Goal: Information Seeking & Learning: Learn about a topic

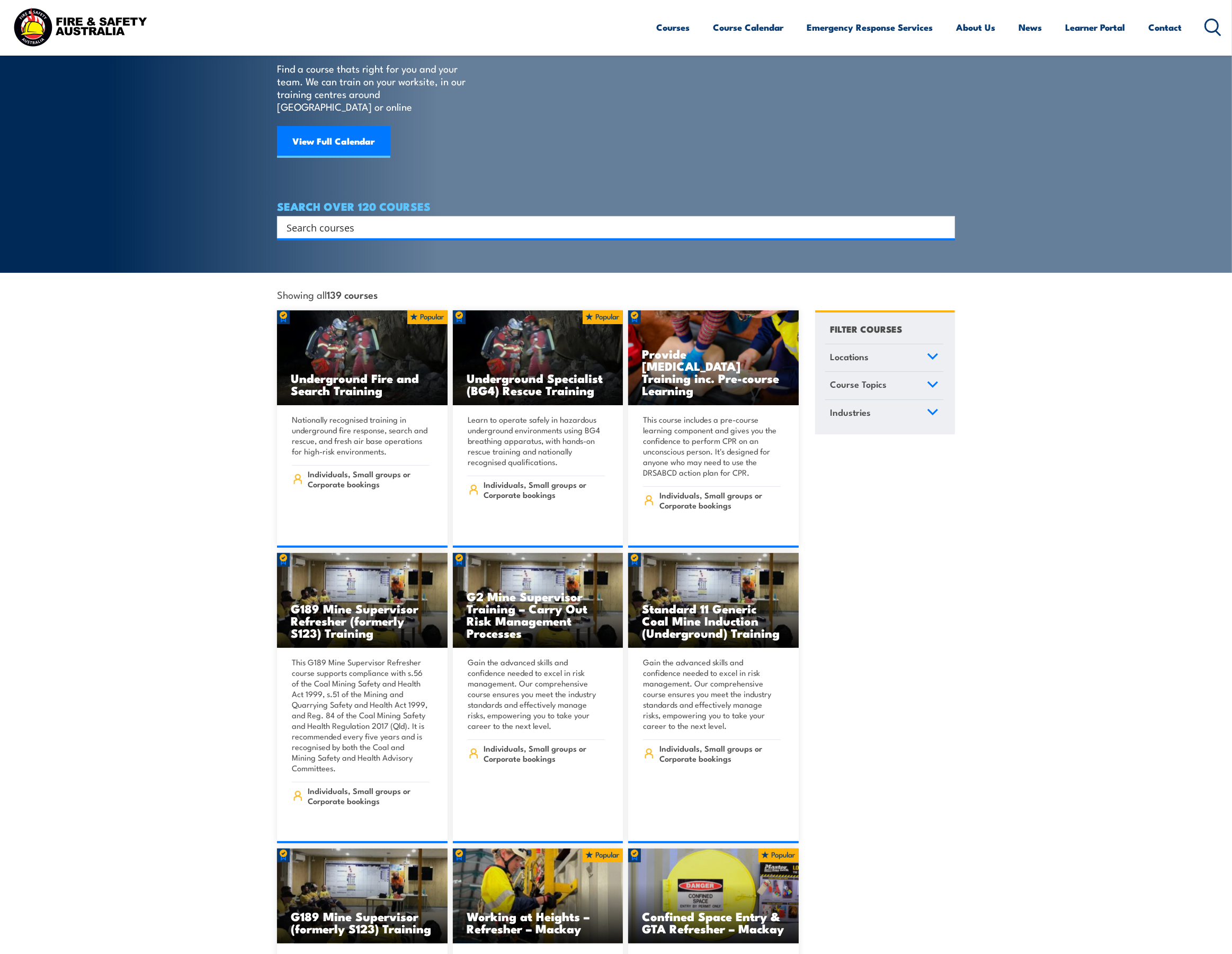
scroll to position [133, 0]
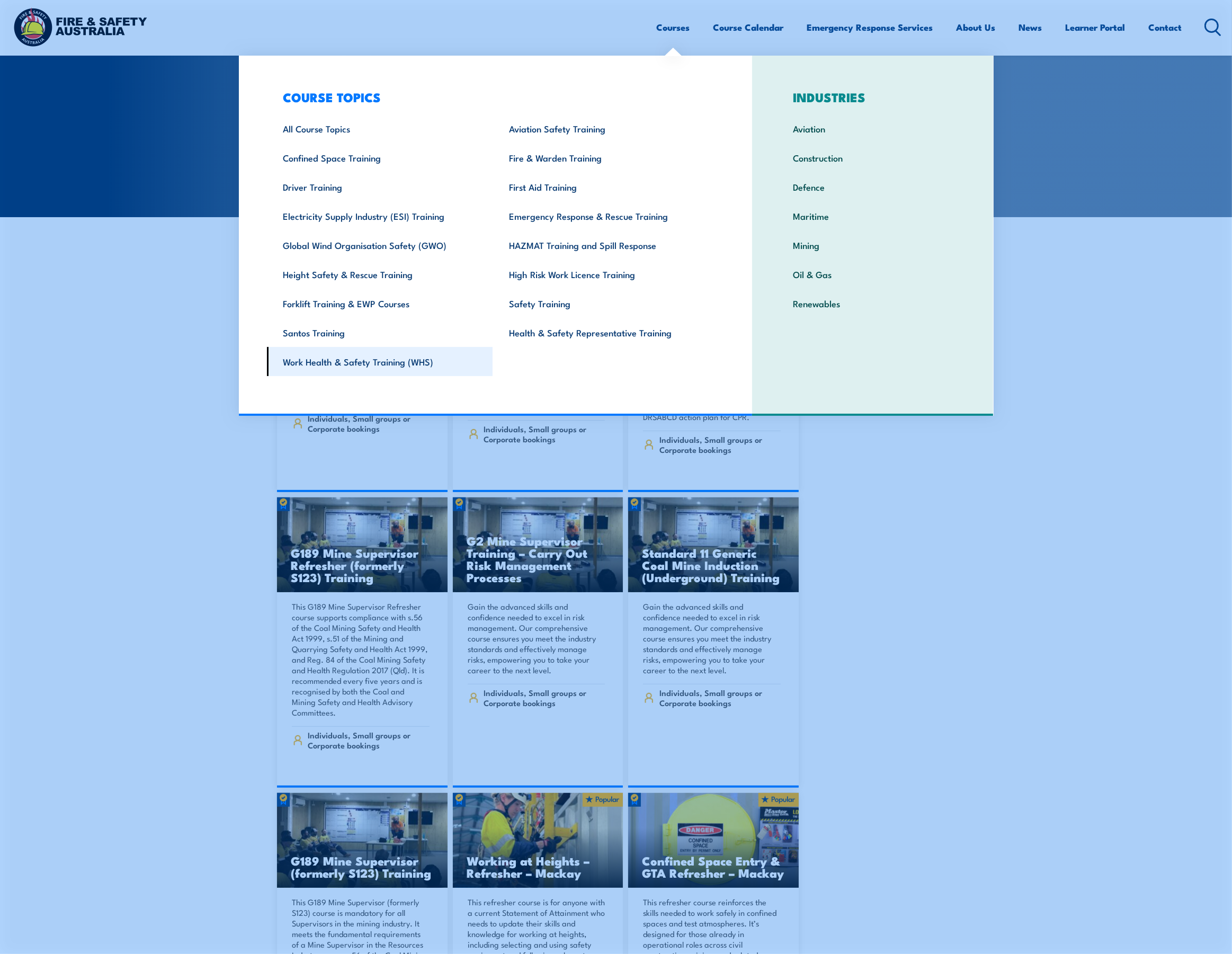
click at [305, 364] on link "Work Health & Safety Training (WHS)" at bounding box center [380, 361] width 226 height 29
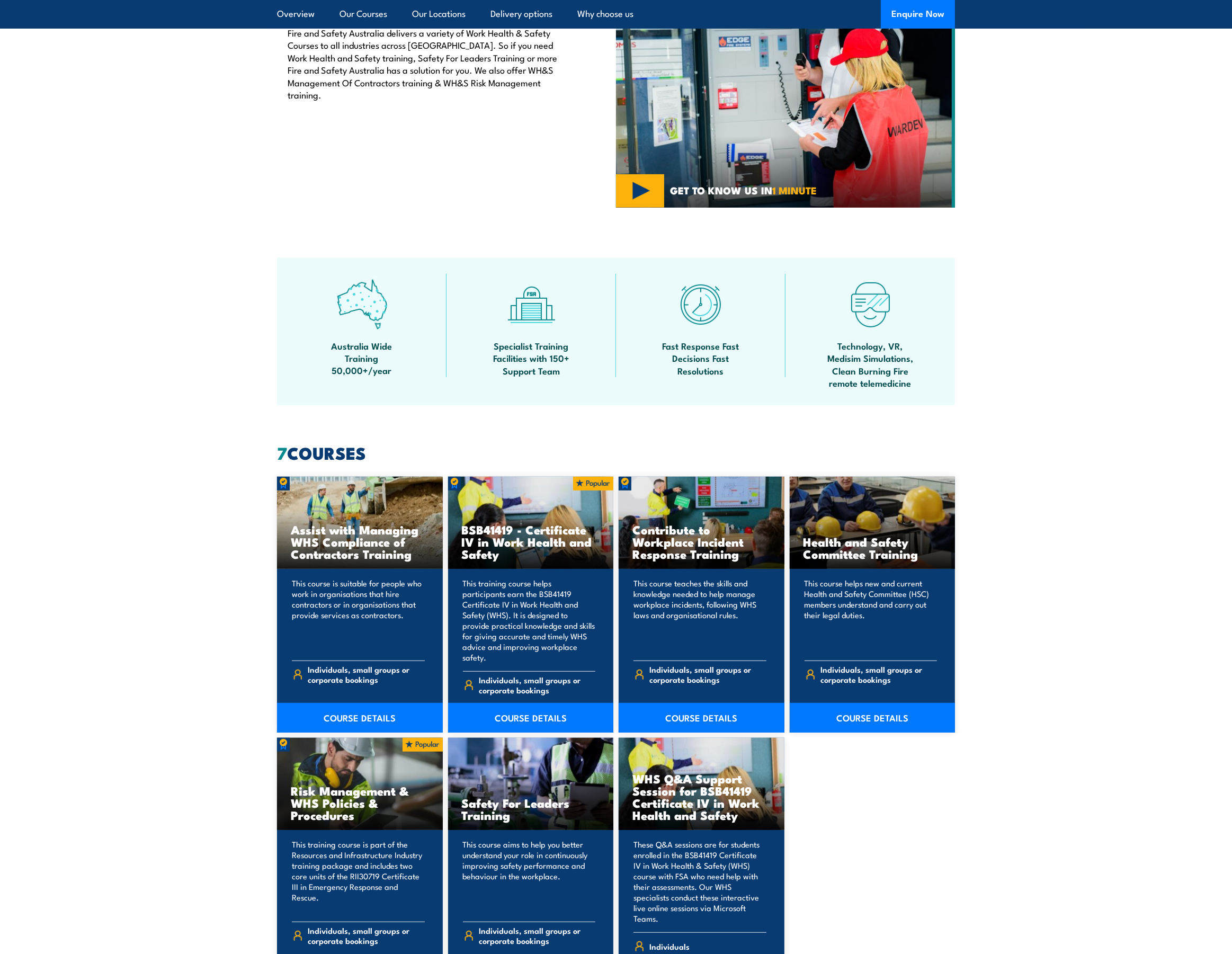
scroll to position [530, 0]
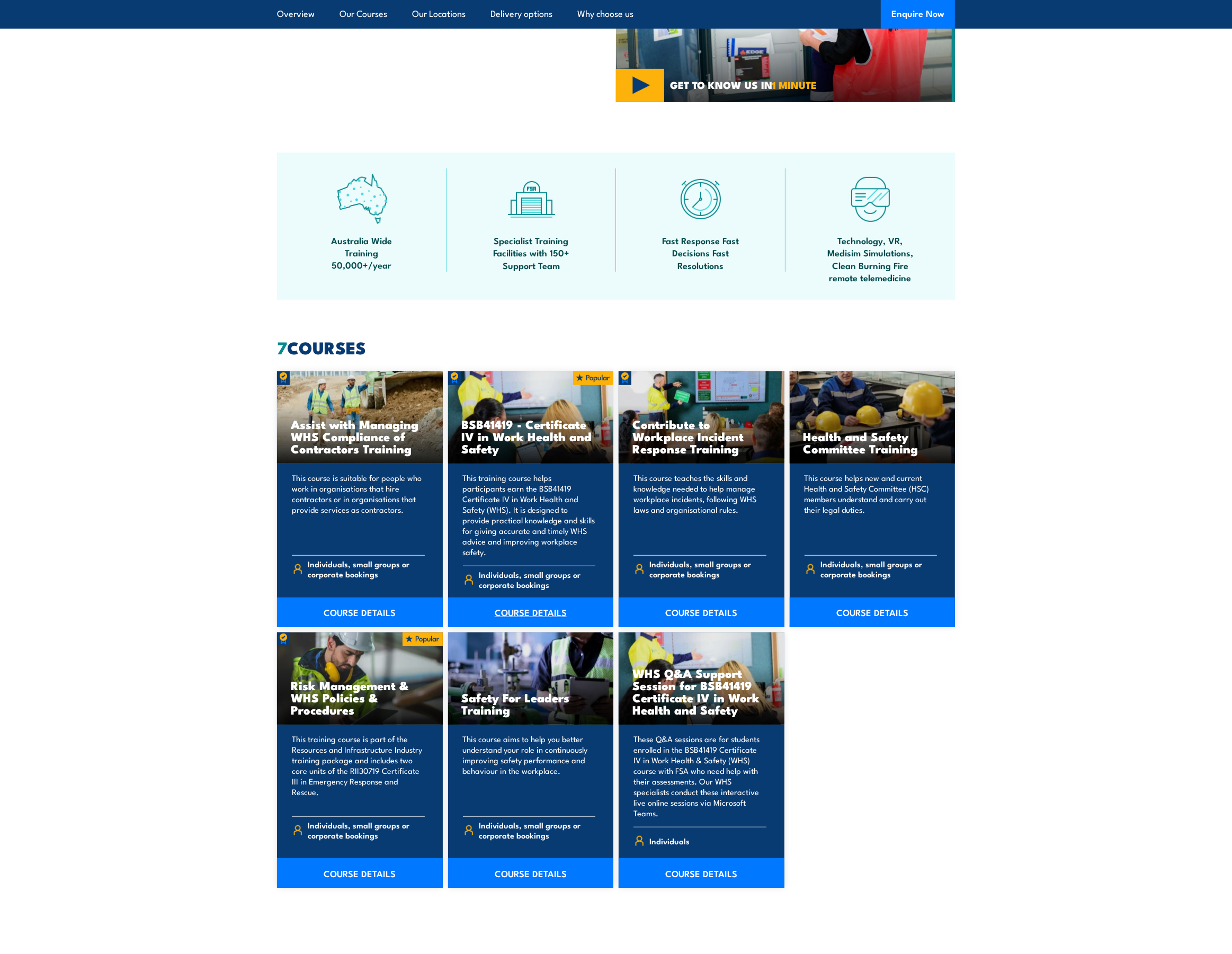
click at [527, 603] on link "COURSE DETAILS" at bounding box center [531, 612] width 166 height 30
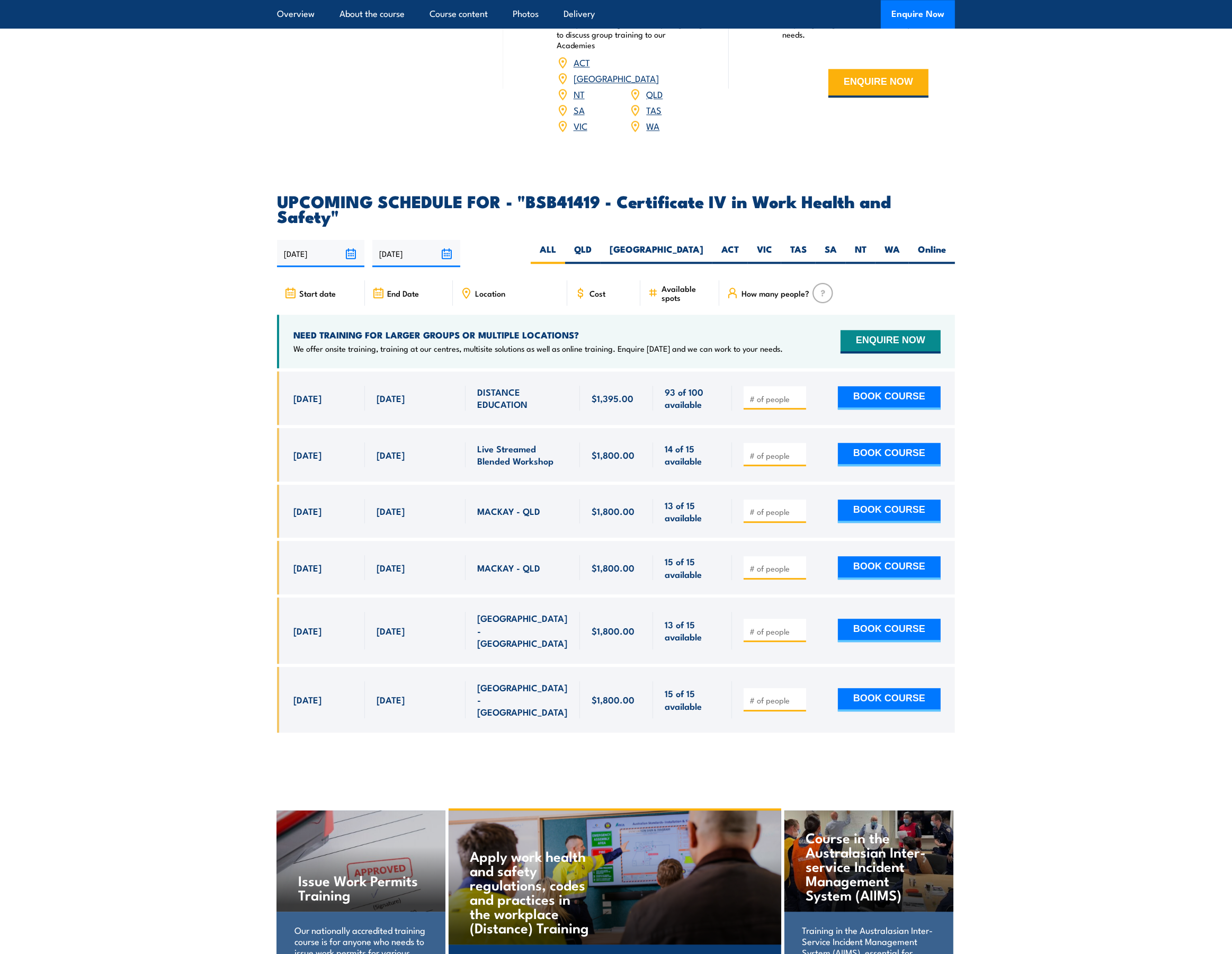
scroll to position [3377, 0]
